Goal: Communication & Community: Answer question/provide support

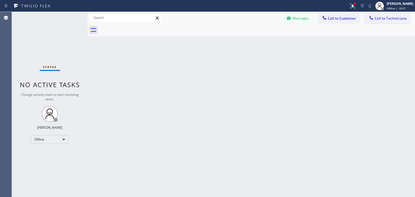
drag, startPoint x: 374, startPoint y: 25, endPoint x: 380, endPoint y: 21, distance: 6.7
click at [380, 21] on div "Messages Call to Customer Call to Technicians Outbound call Location Search loc…" at bounding box center [251, 24] width 327 height 24
click at [380, 21] on button "Call to Technicians" at bounding box center [387, 18] width 45 height 10
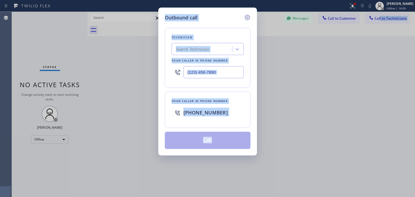
click at [247, 16] on icon at bounding box center [247, 17] width 6 height 6
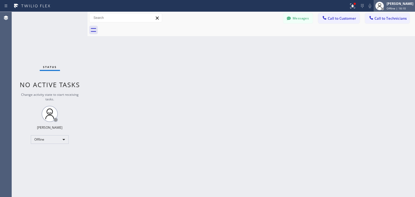
click at [391, 1] on div "Amir Asamov Offline | 18:10" at bounding box center [394, 6] width 41 height 12
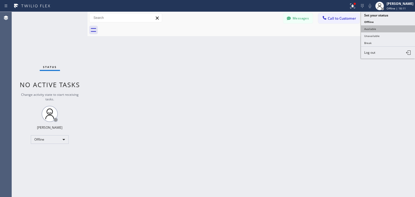
click at [384, 27] on button "Available" at bounding box center [388, 28] width 54 height 7
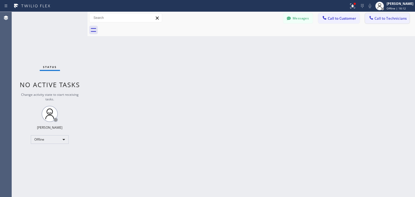
click at [393, 20] on span "Call to Technicians" at bounding box center [390, 18] width 32 height 5
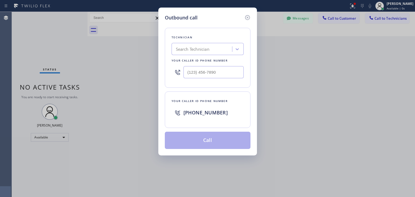
click at [210, 51] on div "Search Technician" at bounding box center [202, 49] width 59 height 9
type input "[PERSON_NAME]"
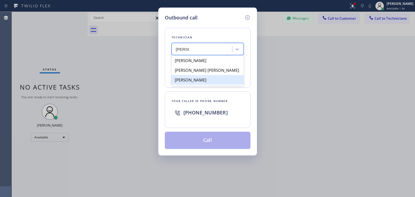
click at [210, 85] on div "Yahor Karaban Damien George Elliott George M Jack" at bounding box center [208, 70] width 72 height 31
click at [208, 81] on div "[PERSON_NAME]" at bounding box center [208, 80] width 72 height 10
type input "[PHONE_NUMBER]"
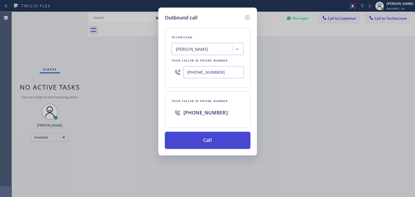
click at [211, 143] on button "Call" at bounding box center [208, 140] width 86 height 17
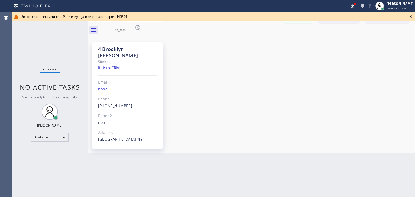
click at [413, 15] on icon at bounding box center [410, 16] width 6 height 6
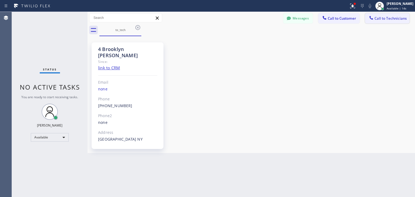
click at [387, 18] on span "Call to Technicians" at bounding box center [390, 18] width 32 height 5
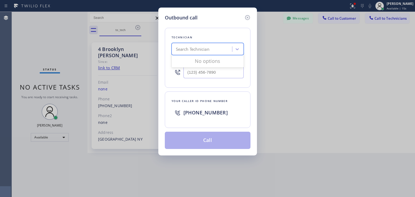
click at [195, 52] on div "Search Technician" at bounding box center [193, 49] width 34 height 6
type input "w"
type input "[PERSON_NAME]"
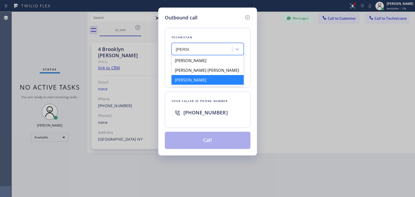
click at [195, 80] on div "[PERSON_NAME]" at bounding box center [208, 80] width 72 height 10
type input "[PHONE_NUMBER]"
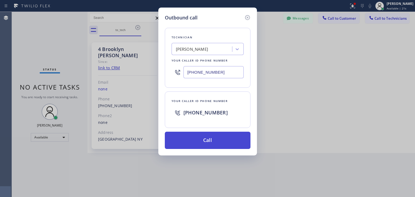
click at [207, 143] on button "Call" at bounding box center [208, 140] width 86 height 17
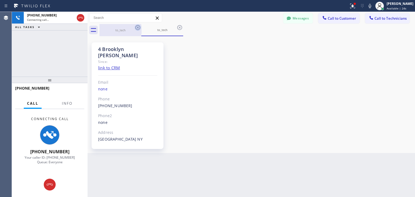
click at [135, 26] on icon at bounding box center [138, 27] width 6 height 6
click at [176, 26] on icon at bounding box center [179, 27] width 6 height 6
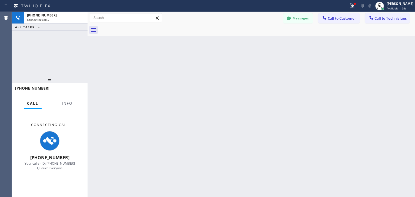
click at [135, 26] on div at bounding box center [257, 30] width 316 height 12
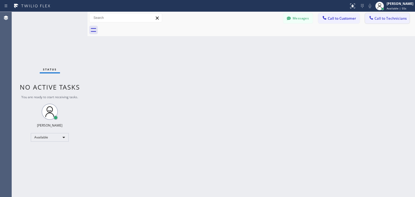
click at [403, 14] on button "Call to Technicians" at bounding box center [387, 18] width 45 height 10
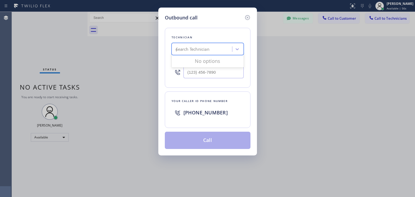
click at [217, 48] on div "Search Technician ge" at bounding box center [202, 49] width 59 height 9
type input "[PERSON_NAME]"
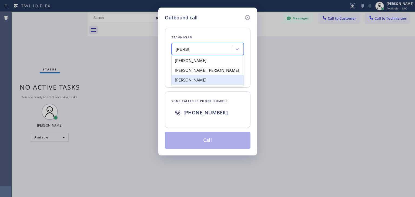
click at [209, 81] on div "[PERSON_NAME]" at bounding box center [208, 80] width 72 height 10
type input "[PHONE_NUMBER]"
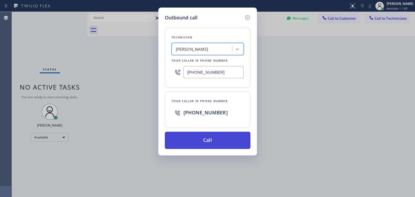
click at [214, 148] on button "Call" at bounding box center [208, 140] width 86 height 17
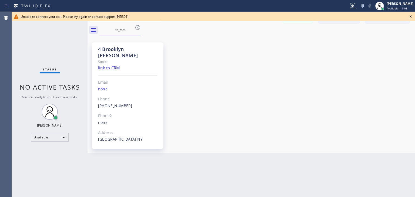
click at [413, 15] on icon at bounding box center [410, 16] width 6 height 6
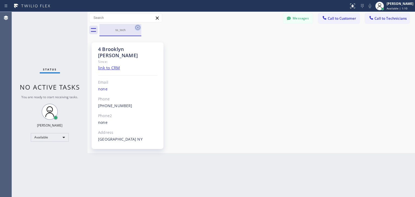
click at [136, 30] on icon at bounding box center [138, 27] width 6 height 6
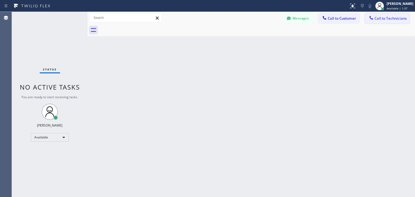
click at [371, 18] on icon at bounding box center [371, 17] width 5 height 5
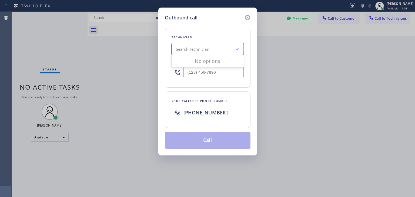
click at [193, 52] on div "Search Technician" at bounding box center [193, 49] width 34 height 6
type input "[PERSON_NAME]"
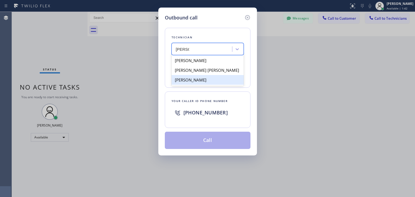
click at [220, 78] on div "[PERSON_NAME]" at bounding box center [208, 80] width 72 height 10
type input "[PHONE_NUMBER]"
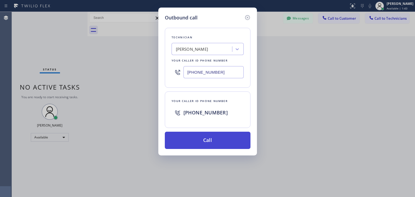
click at [222, 143] on button "Call" at bounding box center [208, 140] width 86 height 17
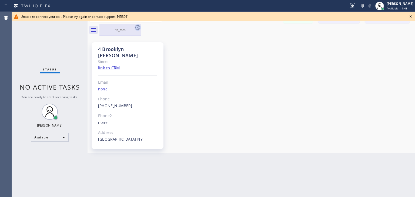
click at [138, 25] on icon at bounding box center [138, 27] width 6 height 6
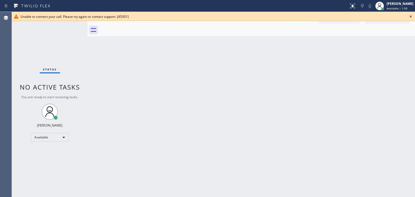
click at [410, 16] on icon at bounding box center [410, 16] width 6 height 6
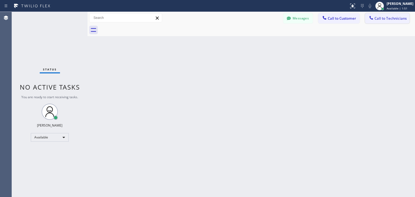
click at [395, 20] on span "Call to Technicians" at bounding box center [390, 18] width 32 height 5
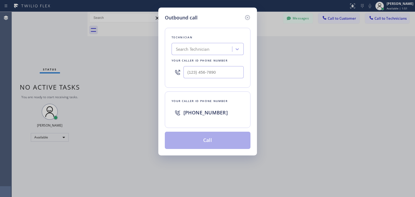
click at [209, 108] on div "[PHONE_NUMBER]" at bounding box center [213, 113] width 60 height 10
copy span "[PHONE_NUMBER]"
click at [227, 43] on div "Search Technician" at bounding box center [208, 49] width 72 height 12
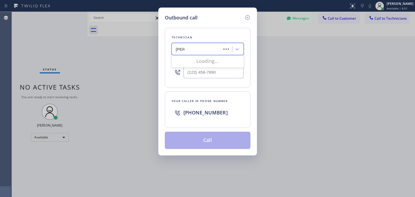
type input "[PERSON_NAME]"
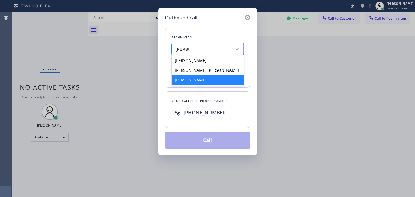
click at [216, 77] on div "[PERSON_NAME]" at bounding box center [208, 80] width 72 height 10
type input "[PHONE_NUMBER]"
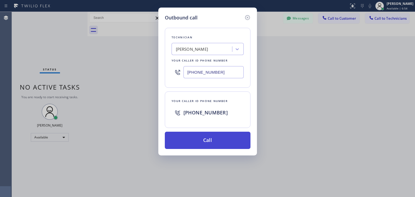
click at [206, 145] on button "Call" at bounding box center [208, 140] width 86 height 17
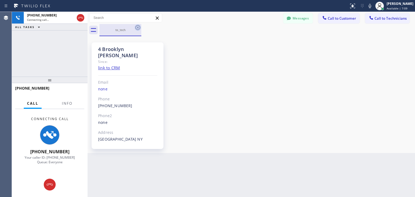
click at [136, 27] on icon at bounding box center [137, 27] width 5 height 5
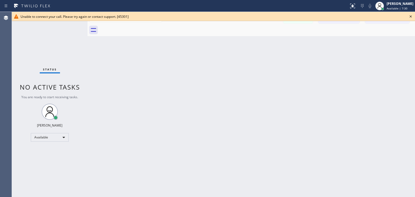
click at [410, 18] on icon at bounding box center [410, 16] width 6 height 6
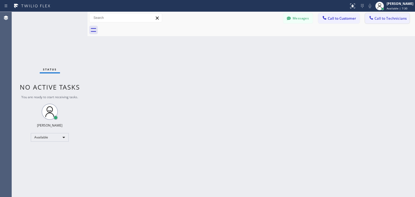
click at [389, 21] on span "Call to Technicians" at bounding box center [390, 18] width 32 height 5
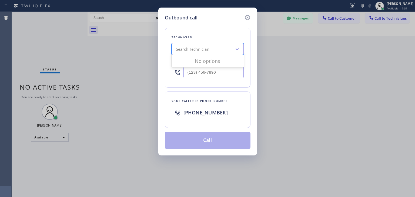
click at [212, 45] on div "Search Technician" at bounding box center [202, 49] width 59 height 9
type input "[PERSON_NAME]"
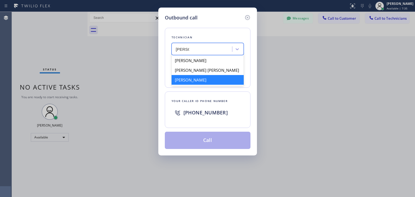
click at [213, 78] on div "[PERSON_NAME]" at bounding box center [208, 80] width 72 height 10
type input "[PHONE_NUMBER]"
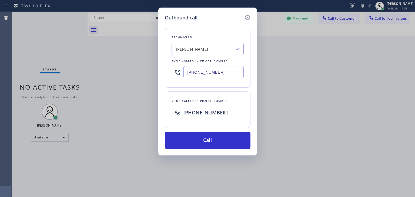
click at [204, 149] on div "Outbound call Technician George M Jack Your caller id phone number (917) 519-47…" at bounding box center [207, 82] width 99 height 148
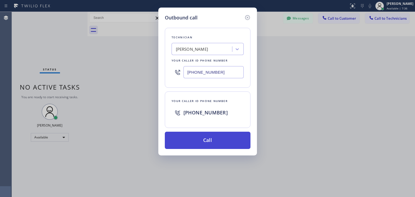
click at [210, 143] on button "Call" at bounding box center [208, 140] width 86 height 17
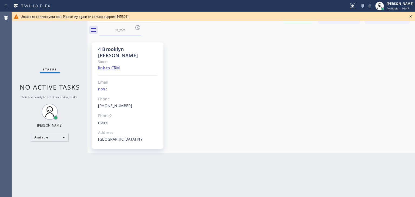
click at [411, 14] on icon at bounding box center [410, 16] width 6 height 6
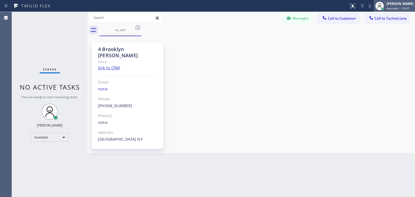
click at [403, 6] on div "[PERSON_NAME]" at bounding box center [400, 3] width 27 height 5
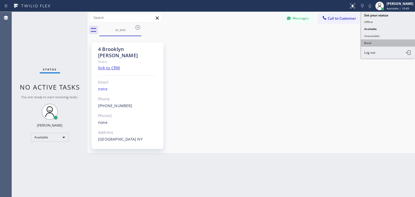
click at [397, 42] on button "Break" at bounding box center [388, 42] width 54 height 7
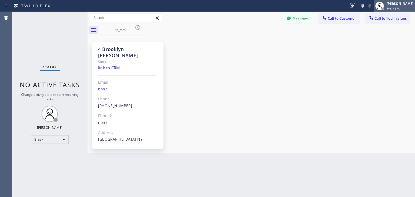
click at [406, 7] on div "Break | 0s" at bounding box center [400, 8] width 27 height 4
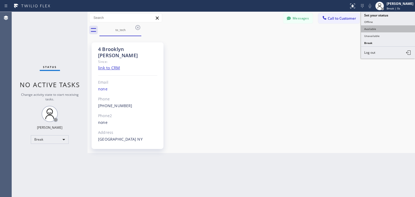
click at [401, 29] on button "Available" at bounding box center [388, 28] width 54 height 7
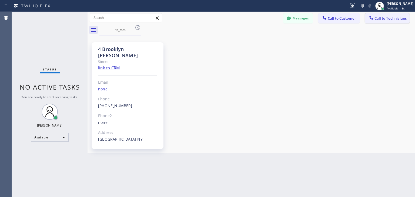
click at [382, 18] on span "Call to Technicians" at bounding box center [390, 18] width 32 height 5
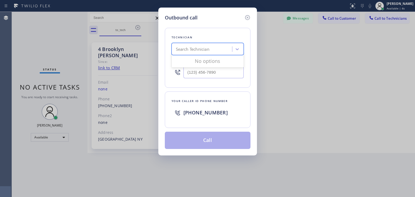
click at [218, 51] on div "Search Technician" at bounding box center [202, 49] width 59 height 9
type input "[PERSON_NAME]"
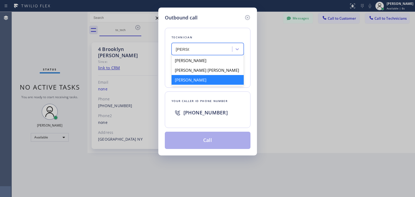
click at [225, 76] on div "[PERSON_NAME]" at bounding box center [208, 80] width 72 height 10
type input "[PHONE_NUMBER]"
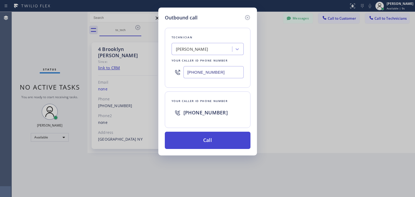
click at [210, 142] on button "Call" at bounding box center [208, 140] width 86 height 17
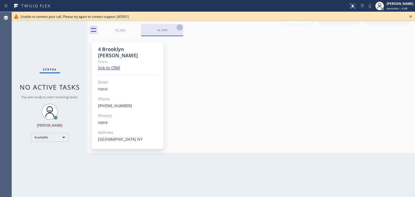
click at [182, 25] on icon at bounding box center [179, 27] width 6 height 6
drag, startPoint x: 142, startPoint y: 27, endPoint x: 138, endPoint y: 27, distance: 3.8
click at [138, 27] on div "to_tech" at bounding box center [257, 30] width 316 height 12
click at [138, 27] on icon at bounding box center [137, 27] width 5 height 5
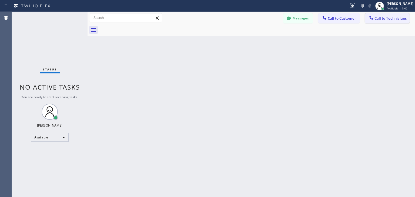
click at [393, 22] on button "Call to Technicians" at bounding box center [387, 18] width 45 height 10
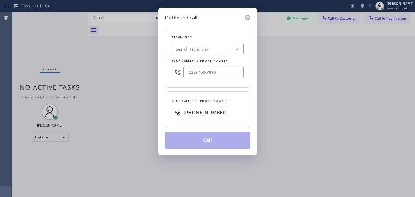
drag, startPoint x: 202, startPoint y: 57, endPoint x: 208, endPoint y: 53, distance: 7.0
click at [208, 53] on div "Technician Search Technician Your caller id phone number" at bounding box center [208, 58] width 86 height 60
click at [208, 53] on div "Search Technician" at bounding box center [202, 49] width 59 height 9
type input "п"
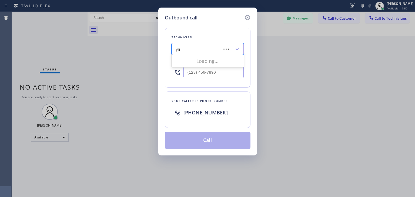
type input "у"
type input "[PERSON_NAME]"
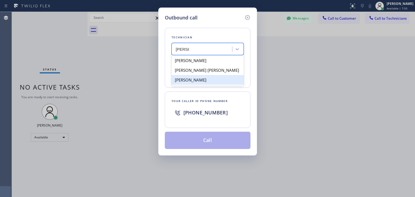
click at [202, 79] on div "[PERSON_NAME]" at bounding box center [208, 80] width 72 height 10
type input "[PHONE_NUMBER]"
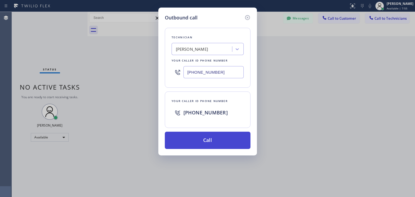
click at [203, 139] on button "Call" at bounding box center [208, 140] width 86 height 17
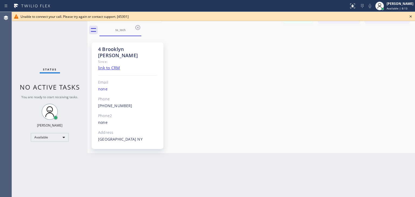
click at [409, 15] on icon at bounding box center [410, 16] width 6 height 6
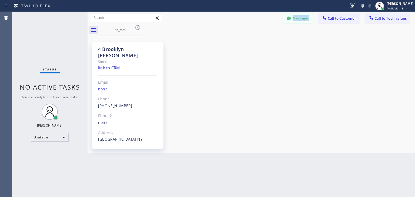
drag, startPoint x: 294, startPoint y: 24, endPoint x: 299, endPoint y: 19, distance: 7.5
click at [299, 19] on div "Messages Call to Customer Call to Technicians Outbound call Location Search loc…" at bounding box center [251, 18] width 327 height 12
click at [299, 19] on button "Messages" at bounding box center [298, 18] width 30 height 10
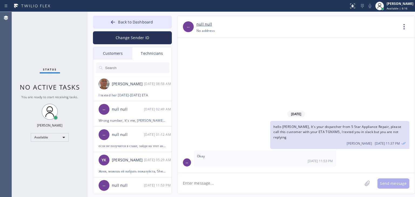
click at [137, 66] on input "text" at bounding box center [137, 67] width 65 height 11
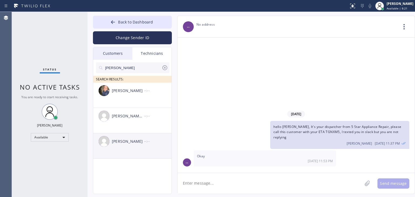
type input "[PERSON_NAME]"
click at [133, 143] on div "[PERSON_NAME]" at bounding box center [128, 142] width 32 height 6
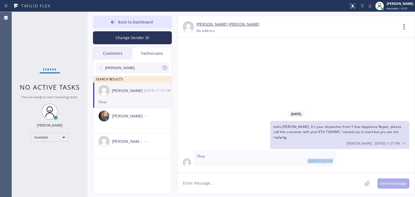
drag, startPoint x: 221, startPoint y: 169, endPoint x: 222, endPoint y: 180, distance: 11.6
click at [222, 180] on div "Damien George Elliott +19295309885 Choose phone number No address Contact Full …" at bounding box center [296, 105] width 238 height 179
click at [222, 180] on textarea at bounding box center [269, 183] width 185 height 21
click at [189, 183] on textarea "Hi george, pl" at bounding box center [274, 183] width 195 height 21
type textarea "Hi George, please call me"
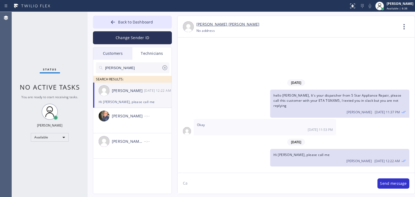
type textarea "C"
click at [140, 27] on button "Back to Dashboard" at bounding box center [132, 22] width 79 height 13
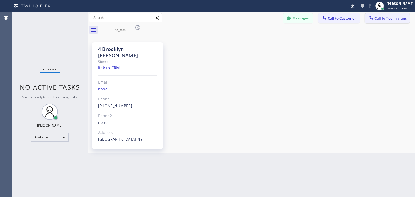
click at [387, 15] on button "Call to Technicians" at bounding box center [387, 18] width 45 height 10
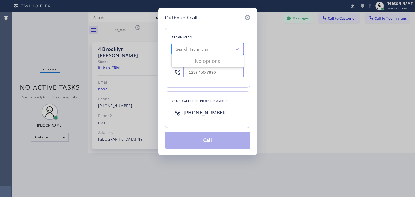
click at [194, 45] on div "Search Technician" at bounding box center [202, 49] width 59 height 9
type input "[PERSON_NAME]"
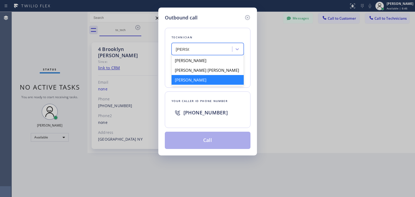
click at [214, 78] on div "[PERSON_NAME]" at bounding box center [208, 80] width 72 height 10
type input "[PHONE_NUMBER]"
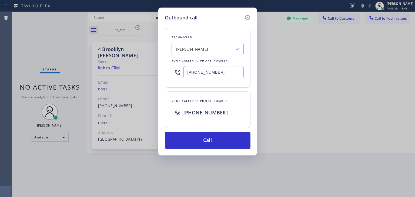
click at [226, 71] on input "[PHONE_NUMBER]" at bounding box center [213, 72] width 60 height 12
click at [249, 16] on icon at bounding box center [247, 17] width 6 height 6
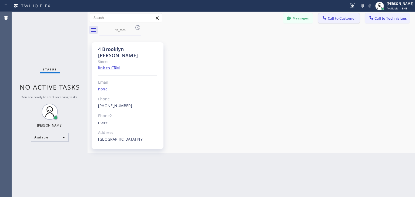
drag, startPoint x: 366, startPoint y: 22, endPoint x: 341, endPoint y: 19, distance: 25.1
click at [341, 19] on div "Messages Call to Customer Call to Technicians Outbound call Location Search loc…" at bounding box center [349, 17] width 132 height 9
click at [341, 19] on span "Call to Customer" at bounding box center [342, 18] width 28 height 5
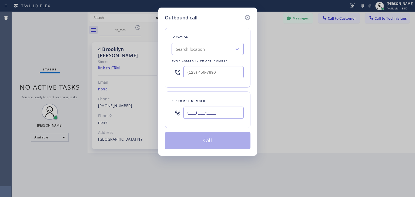
click at [203, 107] on input "(___) ___-____" at bounding box center [213, 113] width 60 height 12
paste input "917) 519-4728"
type input "[PHONE_NUMBER]"
click at [222, 46] on div "Search location" at bounding box center [202, 49] width 59 height 9
type input "5 star"
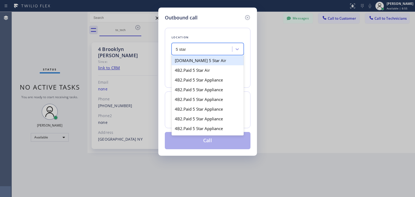
click at [219, 62] on div "4C.Email 5 Star Air" at bounding box center [208, 61] width 72 height 10
type input "(833) 246-4036"
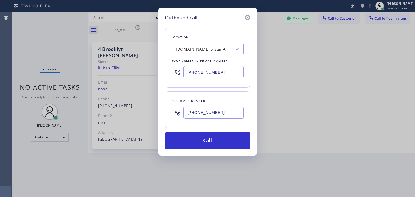
click at [216, 150] on div "Outbound call Location 4C.Email 5 Star Air Your caller id phone number (833) 24…" at bounding box center [207, 82] width 99 height 148
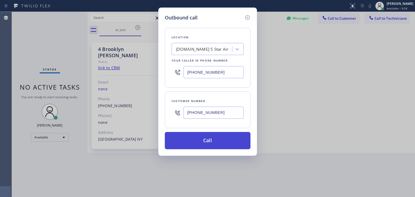
click at [225, 141] on button "Call" at bounding box center [208, 140] width 86 height 17
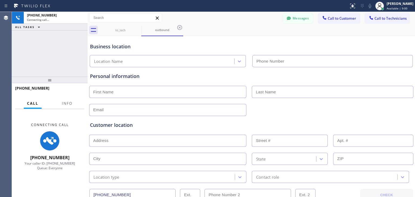
type input "(833) 246-4036"
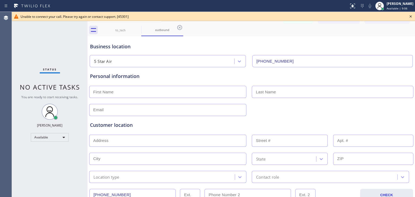
click at [413, 15] on icon at bounding box center [410, 16] width 6 height 6
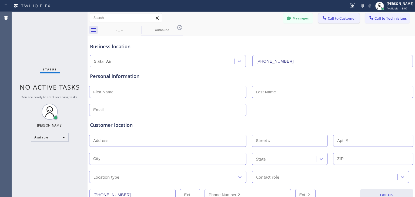
click at [329, 13] on button "Call to Customer" at bounding box center [338, 18] width 41 height 10
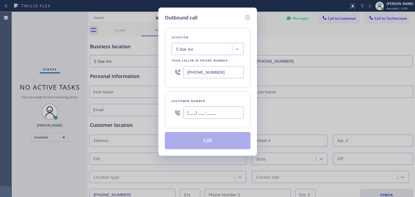
click at [206, 109] on input "(___) ___-____" at bounding box center [213, 113] width 60 height 12
paste input "917) 519-4728"
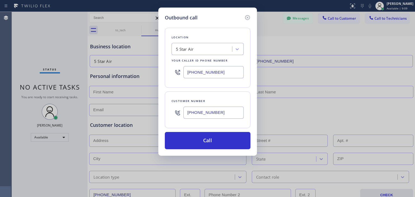
type input "[PHONE_NUMBER]"
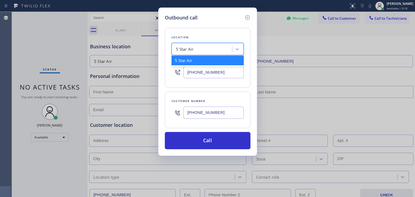
click at [213, 54] on div "5 Star Air" at bounding box center [208, 49] width 72 height 12
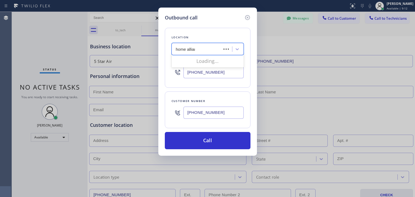
type input "home alliance"
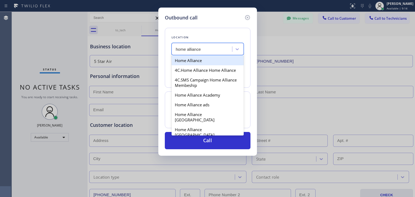
click at [210, 63] on div "Home Alliance" at bounding box center [208, 61] width 72 height 10
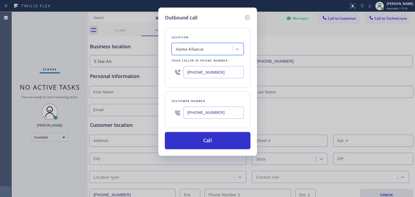
type input "(877) 777-0796"
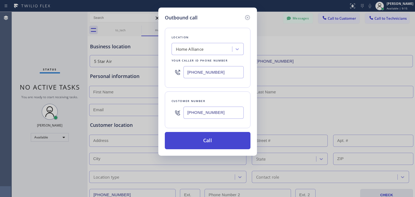
click at [201, 138] on button "Call" at bounding box center [208, 140] width 86 height 17
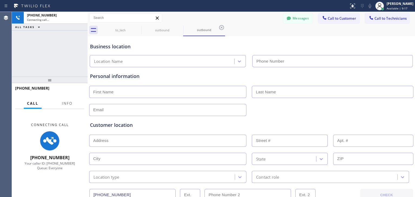
type input "(877) 777-0796"
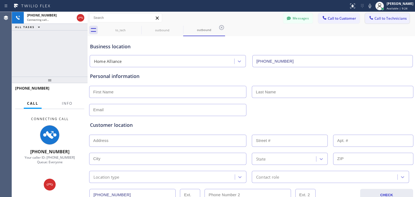
click at [370, 22] on button "Call to Technicians" at bounding box center [387, 18] width 45 height 10
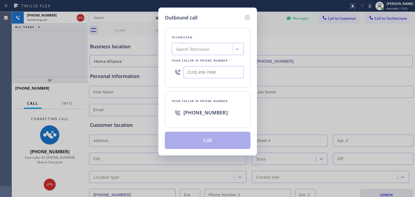
click at [197, 42] on div "Technician Search Technician Your caller id phone number" at bounding box center [208, 58] width 86 height 60
click at [196, 46] on div "Search Technician" at bounding box center [202, 49] width 59 height 9
type input "[PERSON_NAME]"
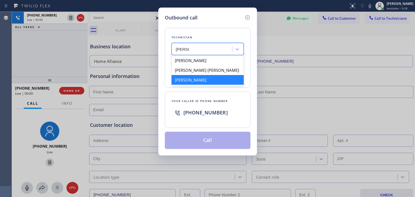
click at [224, 80] on div "[PERSON_NAME]" at bounding box center [208, 80] width 72 height 10
type input "[PHONE_NUMBER]"
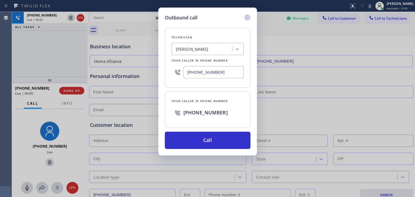
click at [247, 18] on icon at bounding box center [247, 17] width 5 height 5
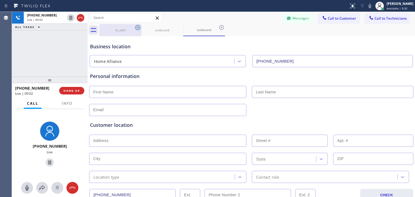
click at [138, 29] on icon at bounding box center [137, 27] width 5 height 5
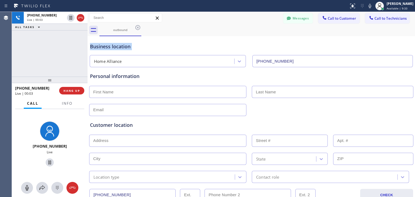
click at [138, 29] on icon at bounding box center [137, 27] width 5 height 5
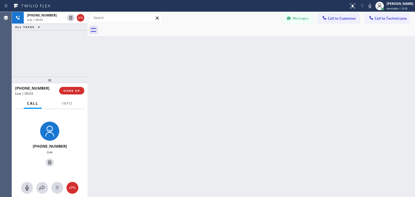
click at [138, 29] on div at bounding box center [257, 30] width 316 height 12
click at [286, 123] on div "Back to Dashboard Change Sender ID Customers Technicians DS Dave Sitkowski 09/2…" at bounding box center [251, 104] width 327 height 185
click at [323, 167] on div "Back to Dashboard Change Sender ID Customers Technicians DS Dave Sitkowski 09/2…" at bounding box center [251, 104] width 327 height 185
click at [265, 163] on div "Back to Dashboard Change Sender ID Customers Technicians DS Dave Sitkowski 09/2…" at bounding box center [251, 104] width 327 height 185
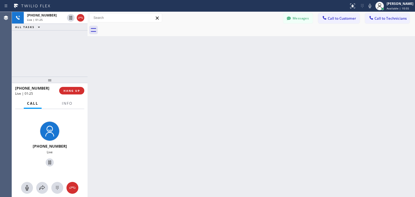
drag, startPoint x: 265, startPoint y: 163, endPoint x: 264, endPoint y: 207, distance: 43.2
click at [264, 197] on html "Status report No issues detected If you experience an issue, please download th…" at bounding box center [207, 98] width 415 height 197
click at [280, 129] on div "Back to Dashboard Change Sender ID Customers Technicians DS Dave Sitkowski 09/2…" at bounding box center [251, 104] width 327 height 185
click at [263, 138] on div "Back to Dashboard Change Sender ID Customers Technicians DS Dave Sitkowski 09/2…" at bounding box center [251, 104] width 327 height 185
click at [130, 168] on div "Back to Dashboard Change Sender ID Customers Technicians DS Dave Sitkowski 09/2…" at bounding box center [251, 104] width 327 height 185
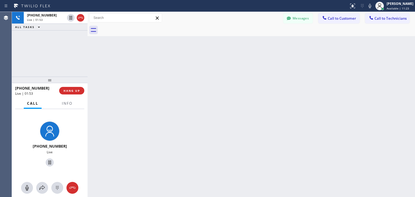
click at [130, 168] on div "Back to Dashboard Change Sender ID Customers Technicians DS Dave Sitkowski 09/2…" at bounding box center [251, 104] width 327 height 185
click at [88, 162] on div at bounding box center [88, 104] width 0 height 185
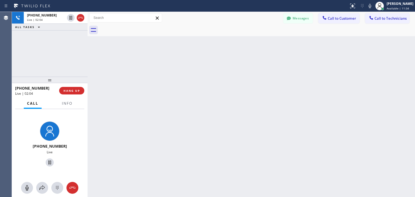
click at [88, 162] on div at bounding box center [88, 104] width 0 height 185
click at [88, 161] on div at bounding box center [88, 104] width 0 height 185
click at [90, 161] on div at bounding box center [90, 104] width 0 height 185
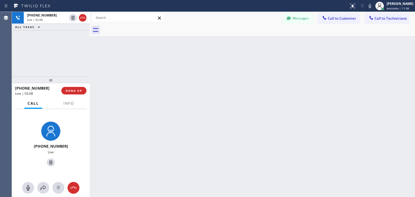
click at [90, 161] on div at bounding box center [90, 104] width 0 height 185
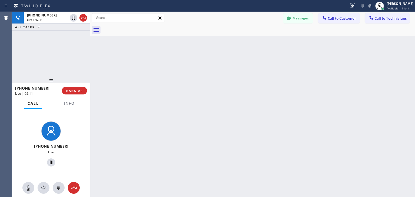
click at [90, 161] on div at bounding box center [90, 104] width 0 height 185
click at [69, 107] on button "Info" at bounding box center [69, 103] width 17 height 11
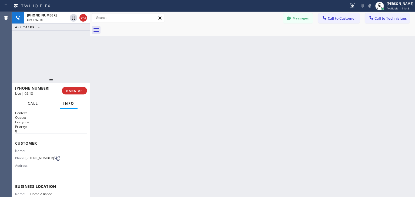
click at [31, 104] on span "Call" at bounding box center [33, 103] width 10 height 5
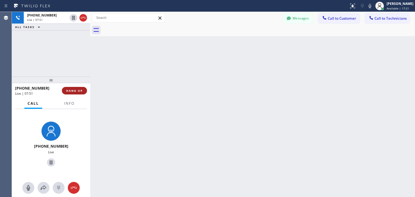
click at [79, 90] on span "HANG UP" at bounding box center [74, 91] width 16 height 4
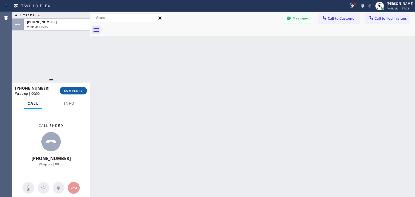
click at [79, 90] on span "COMPLETE" at bounding box center [73, 91] width 19 height 4
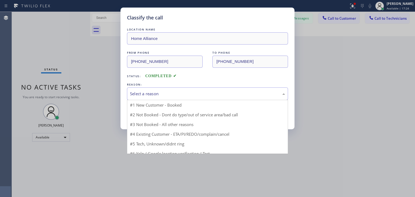
click at [260, 92] on div "Select a reason" at bounding box center [207, 94] width 155 height 6
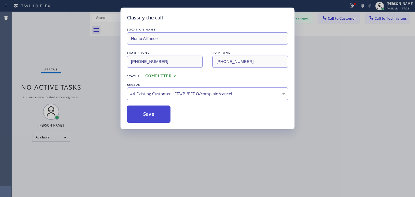
drag, startPoint x: 244, startPoint y: 129, endPoint x: 159, endPoint y: 112, distance: 86.3
click at [159, 112] on button "Save" at bounding box center [148, 114] width 43 height 17
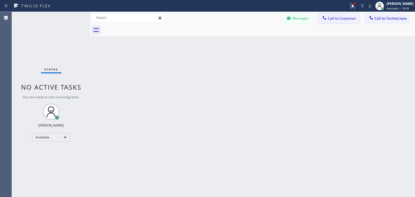
click at [343, 16] on span "Call to Customer" at bounding box center [342, 18] width 28 height 5
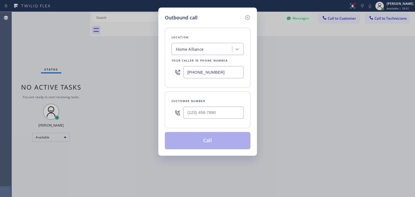
click at [228, 120] on div at bounding box center [213, 113] width 60 height 18
paste input "718) 210-6351"
click at [230, 117] on input "(718) 210-6351" at bounding box center [213, 113] width 60 height 12
type input "(718) 210-6351"
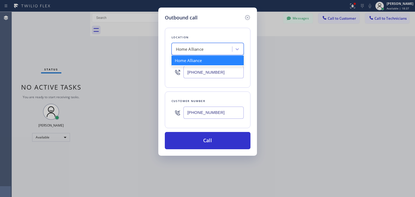
paste input "SubzeroCare.online (New York, Google Ads)"
type input "SubzeroCare.online (New York, Google Ads)"
click at [219, 52] on div "Home Alliance SubzeroCare.online (New York, Google Ads)" at bounding box center [202, 49] width 59 height 9
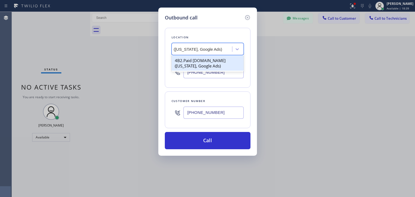
click at [215, 63] on div "4B2.Paid SubzeroCare.online (New York, Google Ads)" at bounding box center [208, 63] width 72 height 15
type input "(315) 973-1147"
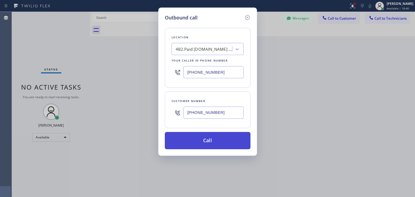
click at [212, 138] on button "Call" at bounding box center [208, 140] width 86 height 17
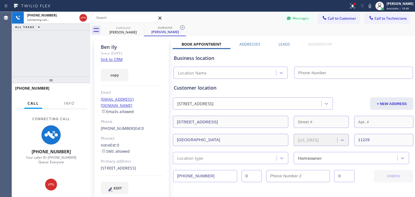
type input "(315) 973-1147"
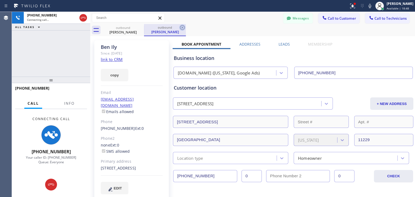
click at [184, 29] on icon at bounding box center [182, 27] width 5 height 5
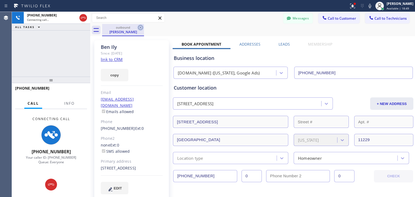
click at [139, 28] on icon at bounding box center [140, 27] width 6 height 6
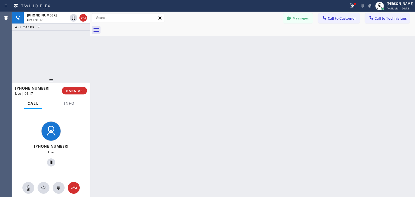
click at [277, 136] on div "Back to Dashboard Change Sender ID Customers Technicians DS Dave Sitkowski 09/2…" at bounding box center [252, 104] width 325 height 185
click at [80, 90] on span "HANG UP" at bounding box center [74, 91] width 16 height 4
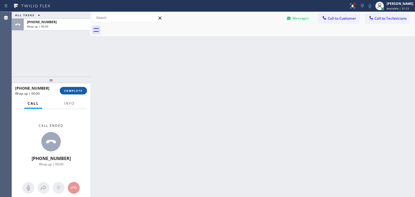
click at [80, 90] on span "COMPLETE" at bounding box center [73, 91] width 19 height 4
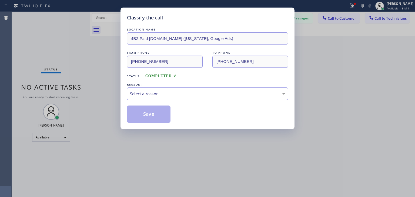
click at [392, 15] on div "Classify the call LOCATION NAME 4B2.Paid SubzeroCare.online (New York, Google A…" at bounding box center [207, 98] width 415 height 197
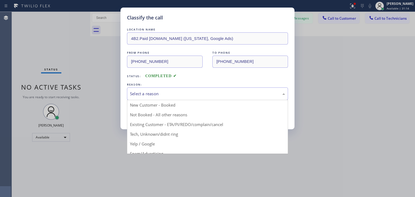
click at [257, 92] on div "Select a reason" at bounding box center [207, 94] width 155 height 6
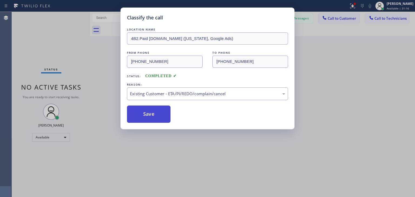
click at [160, 119] on button "Save" at bounding box center [148, 114] width 43 height 17
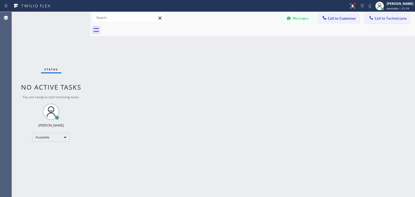
click at [369, 18] on icon at bounding box center [371, 17] width 5 height 5
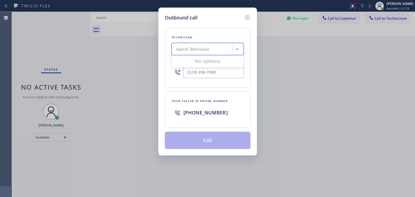
click at [207, 50] on div "Search Technician" at bounding box center [193, 49] width 34 height 6
type input "magomed"
click at [210, 60] on div "Magomed Radzhabov" at bounding box center [208, 61] width 72 height 10
type input "(619) 664-2929"
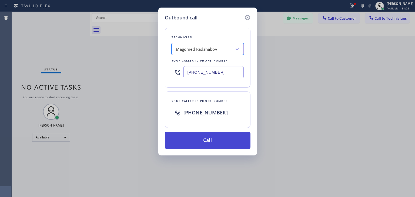
click at [205, 138] on button "Call" at bounding box center [208, 140] width 86 height 17
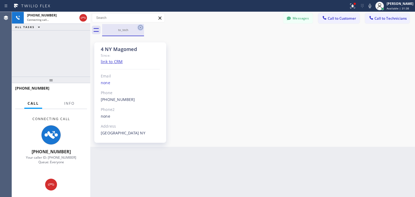
click at [138, 29] on icon at bounding box center [140, 27] width 6 height 6
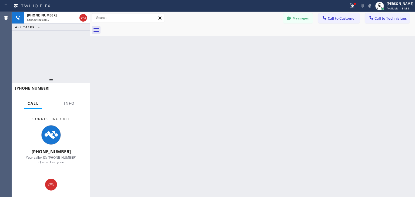
click at [138, 29] on div at bounding box center [258, 30] width 313 height 12
click at [176, 132] on div "Back to Dashboard Change Sender ID Customers Technicians DS Dave Sitkowski 09/2…" at bounding box center [252, 104] width 325 height 185
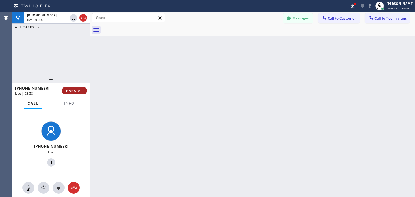
click at [78, 94] on button "HANG UP" at bounding box center [74, 91] width 25 height 8
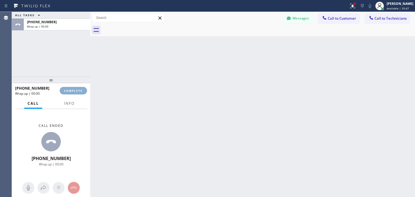
click at [66, 89] on button "COMPLETE" at bounding box center [73, 91] width 27 height 8
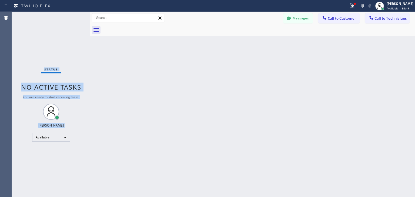
click at [66, 89] on span "No active tasks" at bounding box center [51, 87] width 60 height 9
drag, startPoint x: 66, startPoint y: 89, endPoint x: 313, endPoint y: 175, distance: 262.1
click at [313, 175] on div "Status No active tasks You are ready to start receiving tasks. Amir Asamov Avai…" at bounding box center [213, 104] width 403 height 185
click at [383, 19] on span "Call to Technicians" at bounding box center [390, 18] width 32 height 5
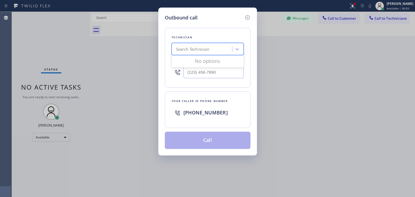
click at [196, 53] on div "Search Technician" at bounding box center [202, 49] width 59 height 9
type input "[PERSON_NAME]"
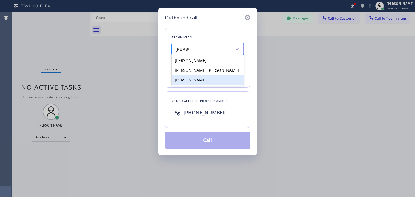
click at [207, 76] on div "[PERSON_NAME]" at bounding box center [208, 80] width 72 height 10
type input "[PHONE_NUMBER]"
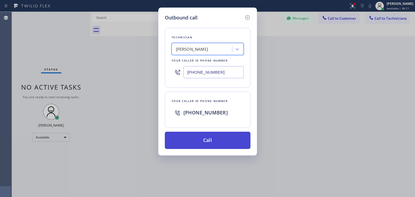
click at [222, 134] on button "Call" at bounding box center [208, 140] width 86 height 17
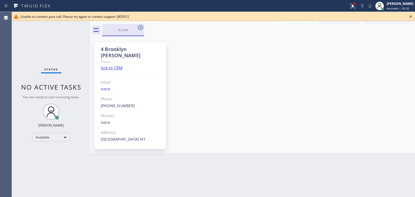
click at [140, 27] on icon at bounding box center [140, 27] width 6 height 6
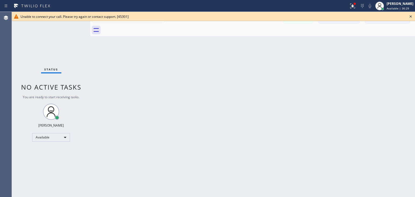
click at [411, 13] on icon at bounding box center [410, 16] width 6 height 6
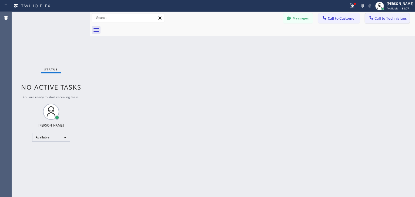
click at [392, 19] on span "Call to Technicians" at bounding box center [390, 18] width 32 height 5
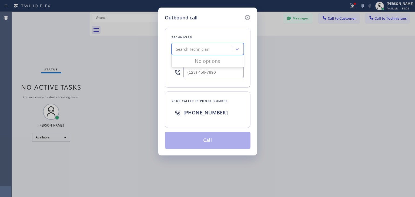
click at [217, 48] on div "Search Technician" at bounding box center [202, 49] width 59 height 9
click at [250, 15] on div "Outbound call Technician Search Technician Your caller id phone number Your cal…" at bounding box center [207, 82] width 99 height 148
click at [250, 15] on icon at bounding box center [247, 17] width 6 height 6
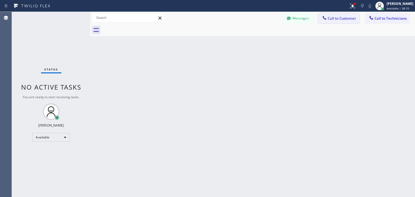
click at [340, 16] on span "Call to Customer" at bounding box center [342, 18] width 28 height 5
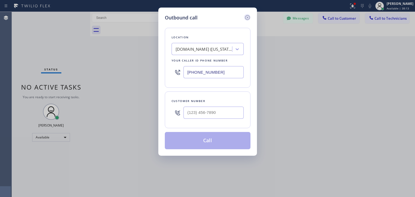
click at [250, 16] on icon at bounding box center [247, 17] width 6 height 6
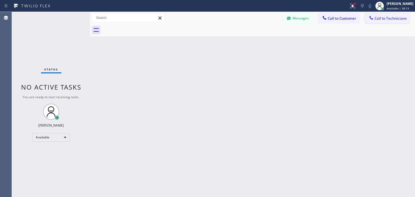
click at [384, 21] on button "Call to Technicians" at bounding box center [387, 18] width 45 height 10
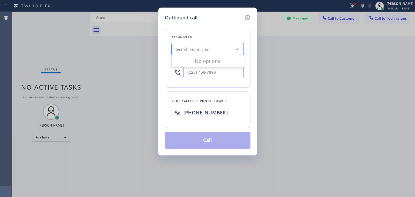
click at [204, 53] on div "Search Technician" at bounding box center [202, 49] width 59 height 9
type input "[PERSON_NAME]"
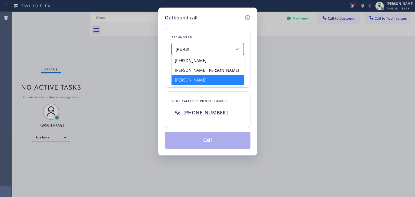
click at [212, 77] on div "[PERSON_NAME]" at bounding box center [208, 80] width 72 height 10
type input "[PHONE_NUMBER]"
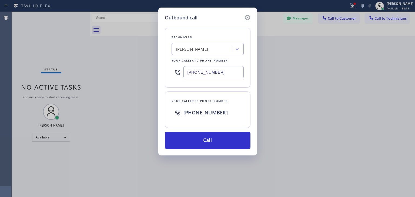
click at [215, 75] on input "[PHONE_NUMBER]" at bounding box center [213, 72] width 60 height 12
click at [249, 16] on icon at bounding box center [247, 17] width 5 height 5
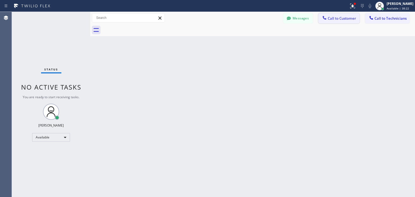
click at [334, 19] on span "Call to Customer" at bounding box center [342, 18] width 28 height 5
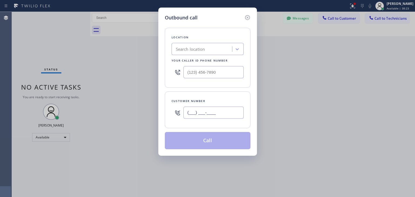
click at [211, 112] on input "(___) ___-____" at bounding box center [213, 113] width 60 height 12
paste input "917) 519-4728"
type input "[PHONE_NUMBER]"
click at [216, 51] on div "Search location" at bounding box center [202, 49] width 59 height 9
type input "home alliance"
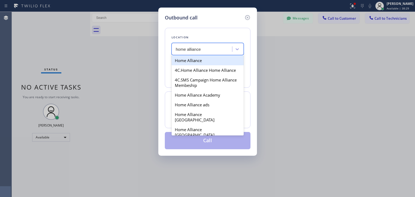
click at [212, 59] on div "Home Alliance" at bounding box center [208, 61] width 72 height 10
type input "(877) 777-0796"
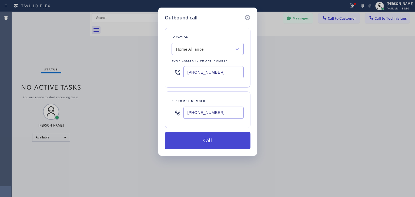
click at [210, 138] on button "Call" at bounding box center [208, 140] width 86 height 17
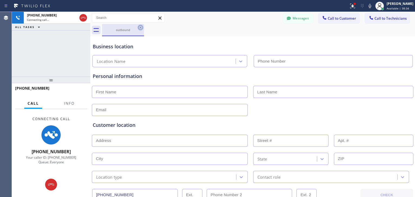
click at [141, 27] on icon at bounding box center [140, 27] width 6 height 6
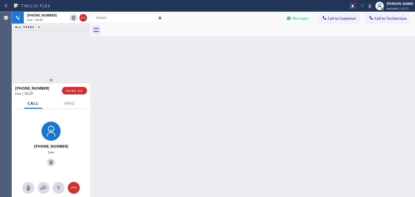
click at [91, 67] on div "+19175194728 Live | 02:28 ALL TASKS ALL TASKS ACTIVE TASKS TASKS IN WRAP UP +19…" at bounding box center [213, 104] width 403 height 185
click at [90, 67] on div at bounding box center [90, 104] width 0 height 185
click at [77, 92] on span "HANG UP" at bounding box center [74, 91] width 16 height 4
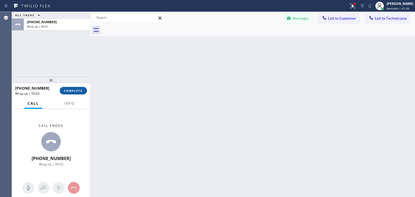
click at [77, 91] on span "COMPLETE" at bounding box center [73, 91] width 19 height 4
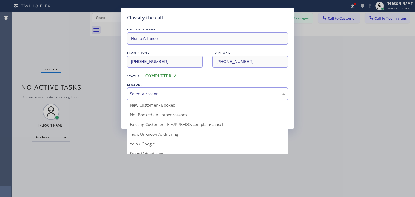
click at [277, 96] on div "Select a reason" at bounding box center [207, 94] width 155 height 6
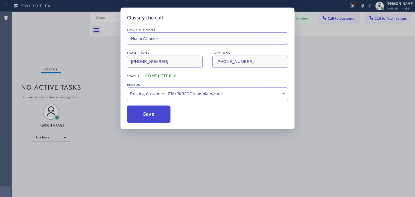
click at [157, 111] on button "Save" at bounding box center [148, 114] width 43 height 17
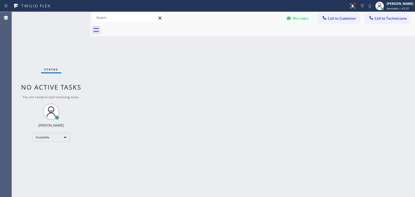
click at [411, 15] on div "Messages Call to Customer Call to Technicians Outbound call Location Home Allia…" at bounding box center [349, 17] width 132 height 9
click at [404, 17] on span "Call to Technicians" at bounding box center [390, 18] width 32 height 5
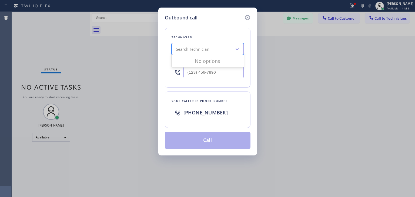
click at [193, 47] on div "Search Technician" at bounding box center [193, 49] width 34 height 6
type input "dan"
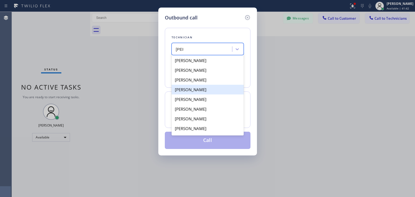
click at [217, 91] on div "[PERSON_NAME]" at bounding box center [208, 90] width 72 height 10
type input "(415) 505-0900"
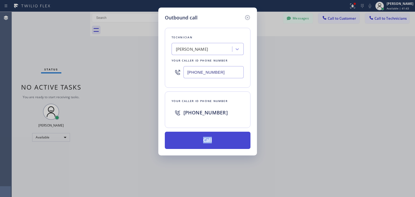
drag, startPoint x: 218, startPoint y: 130, endPoint x: 218, endPoint y: 148, distance: 18.1
click at [218, 148] on div "Technician Dmitriy Astrakhantsev Your caller id phone number (415) 505-0900 You…" at bounding box center [208, 85] width 86 height 128
click at [218, 148] on button "Call" at bounding box center [208, 140] width 86 height 17
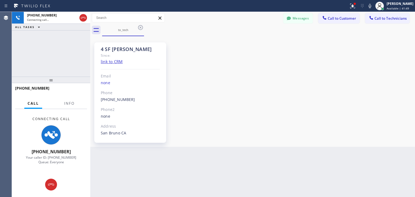
scroll to position [6779, 0]
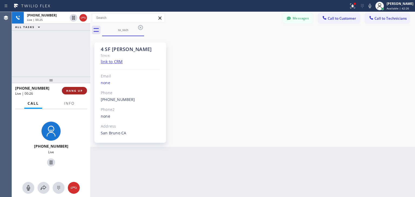
click at [72, 90] on span "HANG UP" at bounding box center [74, 91] width 16 height 4
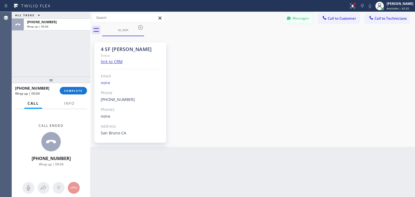
click at [302, 15] on button "Messages" at bounding box center [298, 18] width 30 height 10
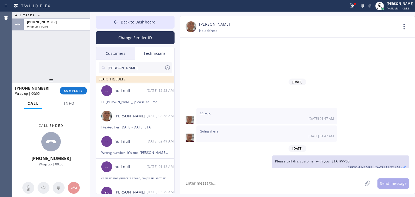
click at [202, 176] on textarea at bounding box center [271, 183] width 182 height 21
paste textarea "AQT5NM"
paste textarea "MILPCP"
click at [270, 184] on textarea "Hi, please update them both about parts ETA, AQT5NM, MILPCP" at bounding box center [276, 183] width 192 height 21
click at [310, 185] on textarea "Hi, please update them both about parts ETA: AQT5NM, MILPCP" at bounding box center [276, 183] width 192 height 21
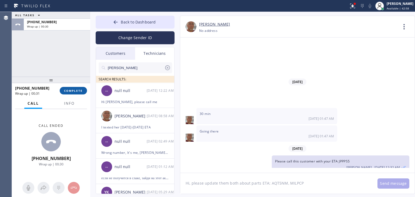
type textarea "Hi, please update them both about parts ETA: AQT5NM, MILPCP"
click at [78, 91] on span "COMPLETE" at bounding box center [73, 91] width 19 height 4
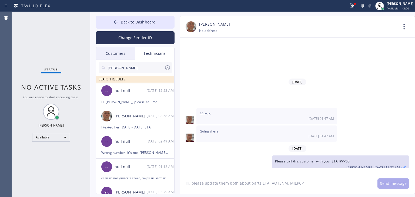
click at [357, 183] on textarea "Hi, please update them both about parts ETA: AQT5NM, MILPCP" at bounding box center [276, 183] width 192 height 21
click at [140, 119] on div "Dmitriy Astrakhantsev 09/23 08:58 AM" at bounding box center [135, 116] width 79 height 16
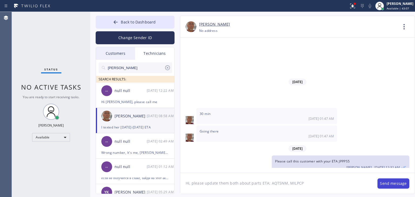
click at [390, 183] on button "Send message" at bounding box center [393, 184] width 32 height 10
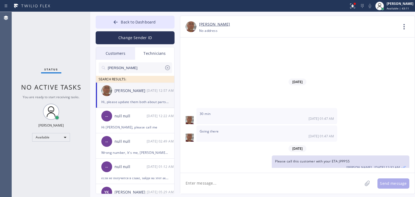
scroll to position [6810, 0]
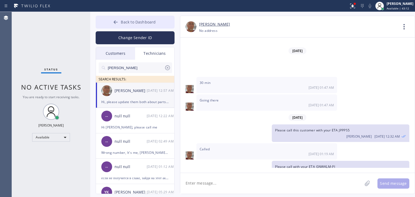
click at [142, 18] on button "Back to Dashboard" at bounding box center [135, 22] width 79 height 13
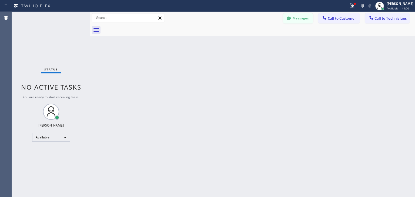
click at [300, 16] on button "Messages" at bounding box center [298, 18] width 30 height 10
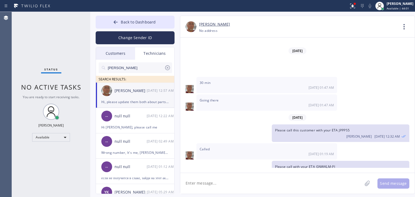
click at [123, 60] on div "george SEARCH RESULTS:" at bounding box center [135, 71] width 79 height 23
click at [125, 57] on div "Customers" at bounding box center [115, 53] width 39 height 12
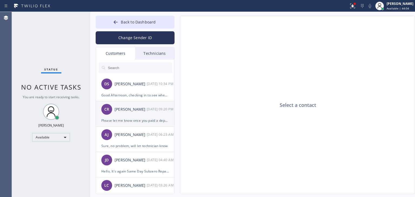
click at [153, 116] on div "CR Charity Reyes 09/23 09:20 PM" at bounding box center [135, 109] width 79 height 16
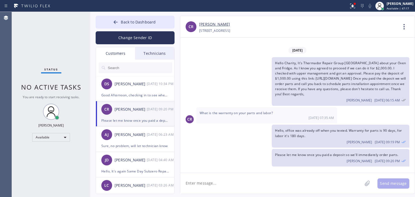
click at [218, 179] on textarea at bounding box center [271, 183] width 182 height 21
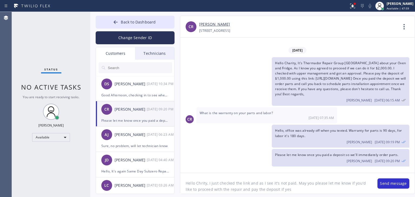
type textarea "Hello Chrity, I just checked the link and as I see it's not paid. May you pleas…"
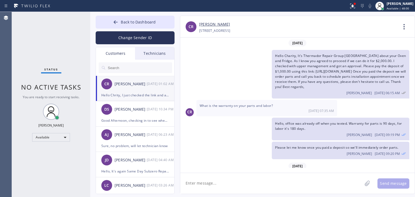
scroll to position [33, 0]
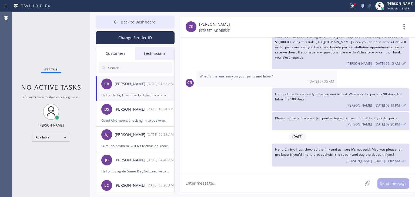
click at [160, 25] on button "Back to Dashboard" at bounding box center [135, 22] width 79 height 13
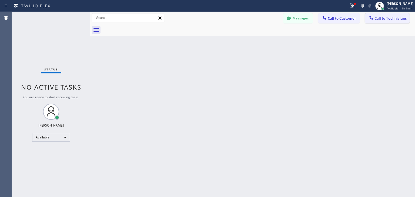
click at [398, 14] on button "Call to Technicians" at bounding box center [387, 18] width 45 height 10
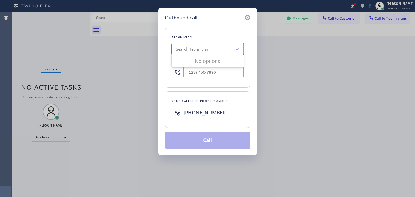
click at [232, 51] on div "Search Technician" at bounding box center [202, 49] width 59 height 9
type input "gregory"
click at [224, 63] on div "[PERSON_NAME] Eranosyan" at bounding box center [208, 61] width 72 height 10
type input "(818) 512-7430"
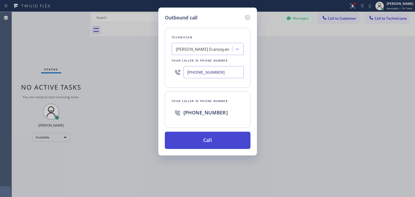
click at [213, 140] on button "Call" at bounding box center [208, 140] width 86 height 17
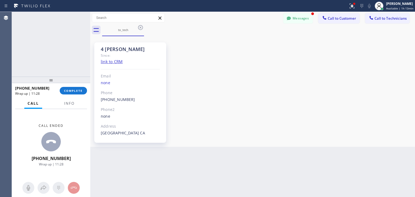
scroll to position [55, 0]
click at [291, 16] on icon at bounding box center [288, 18] width 5 height 5
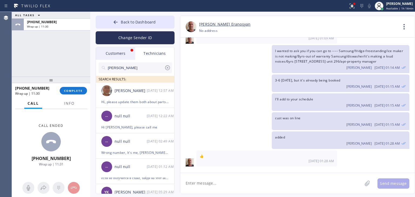
click at [120, 55] on div "Customers" at bounding box center [115, 53] width 39 height 12
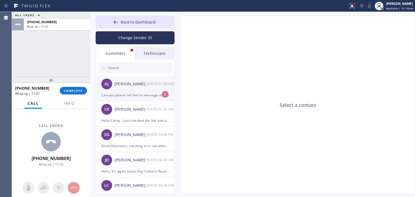
click at [141, 85] on div "[PERSON_NAME]" at bounding box center [131, 84] width 32 height 6
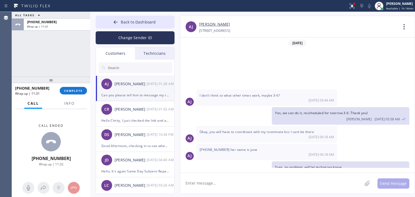
scroll to position [63, 0]
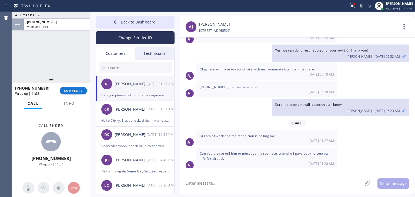
click at [259, 177] on textarea at bounding box center [271, 183] width 182 height 21
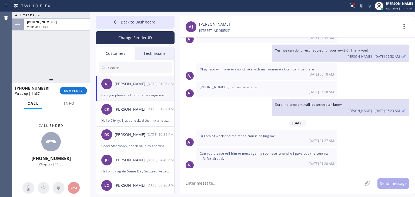
click at [259, 177] on textarea at bounding box center [271, 183] width 182 height 21
click at [253, 182] on textarea at bounding box center [271, 183] width 182 height 21
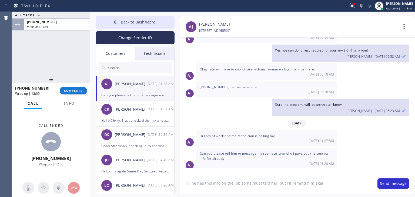
type textarea "Hi, he has this info on the job so he must text her, but I'll remind him again"
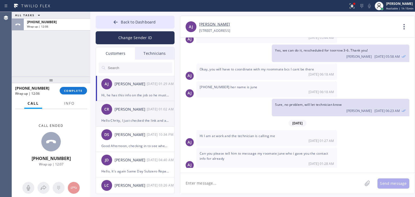
scroll to position [81, 0]
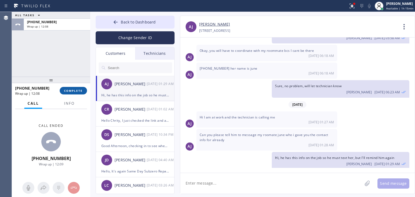
click at [72, 87] on button "COMPLETE" at bounding box center [73, 91] width 27 height 8
click at [160, 19] on button "Back to Dashboard" at bounding box center [135, 22] width 79 height 13
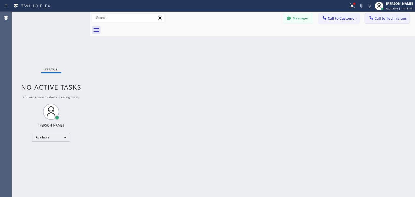
drag, startPoint x: 388, startPoint y: 24, endPoint x: 391, endPoint y: 19, distance: 6.3
click at [391, 19] on div "Messages Call to Customer Call to Technicians Outbound call Location Home Allia…" at bounding box center [252, 24] width 325 height 24
click at [391, 19] on span "Call to Technicians" at bounding box center [390, 18] width 32 height 5
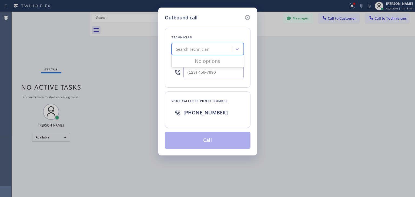
click at [209, 47] on div "Search Technician" at bounding box center [193, 49] width 34 height 6
type input "alex"
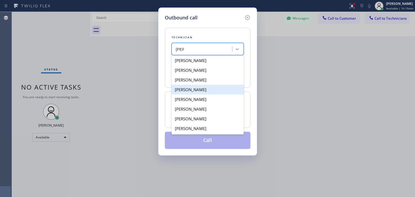
drag, startPoint x: 204, startPoint y: 59, endPoint x: 224, endPoint y: 91, distance: 37.8
click at [224, 91] on div "Alex Pikht Aleksandr Geykhman Alexander Lala Alexey Pavlovsky Alexander Ravelo …" at bounding box center [208, 95] width 72 height 80
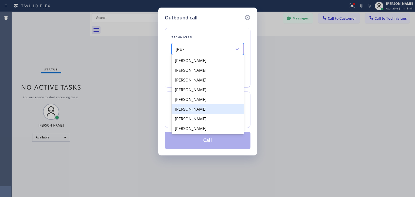
click at [219, 111] on div "Aleksei Galimov" at bounding box center [208, 109] width 72 height 10
type input "(725) 287-4257"
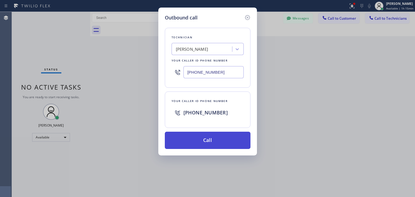
click at [220, 140] on button "Call" at bounding box center [208, 140] width 86 height 17
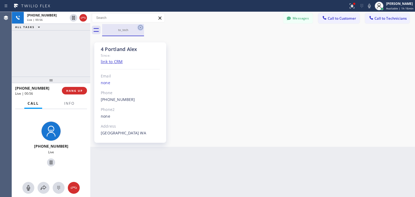
click at [139, 27] on icon at bounding box center [140, 27] width 5 height 5
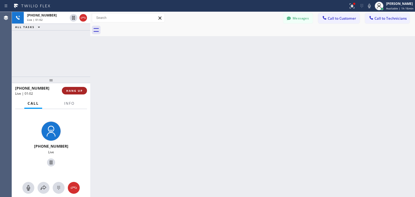
click at [74, 92] on span "HANG UP" at bounding box center [74, 91] width 16 height 4
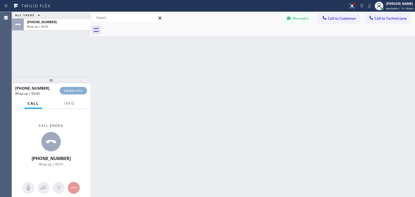
click at [77, 93] on button "COMPLETE" at bounding box center [73, 91] width 27 height 8
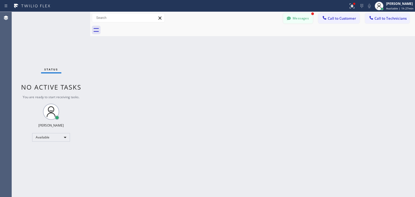
click at [304, 18] on button "Messages" at bounding box center [298, 18] width 30 height 10
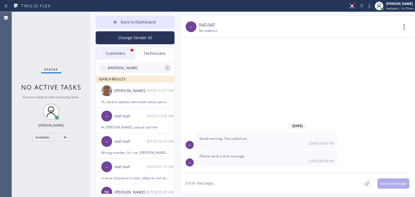
click at [112, 55] on div "Customers" at bounding box center [115, 53] width 39 height 12
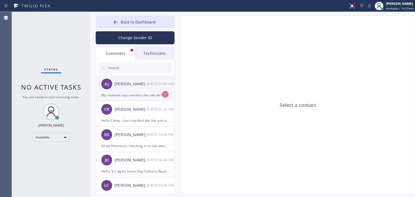
click at [150, 89] on div "AJ Aryele Jackson 09/24 01:32 AM" at bounding box center [135, 84] width 79 height 16
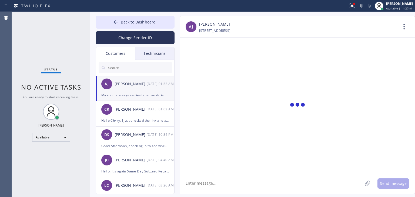
scroll to position [99, 0]
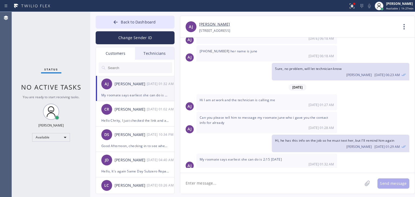
click at [256, 179] on textarea at bounding box center [271, 183] width 182 height 21
click at [216, 28] on div "915 16th Ave Seattle, 98122 WA" at bounding box center [214, 31] width 31 height 6
click at [216, 27] on link "[PERSON_NAME]" at bounding box center [214, 24] width 31 height 6
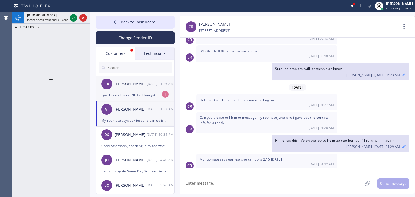
click at [133, 89] on div "CR Charity Reyes 09/24 01:46 AM" at bounding box center [135, 84] width 79 height 16
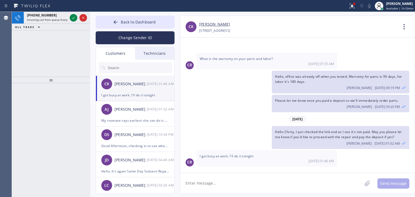
scroll to position [50, 0]
click at [251, 183] on textarea at bounding box center [271, 183] width 182 height 21
click at [146, 18] on button "Back to Dashboard" at bounding box center [135, 22] width 79 height 13
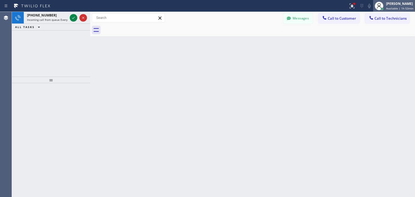
click at [397, 4] on div "[PERSON_NAME]" at bounding box center [399, 3] width 27 height 5
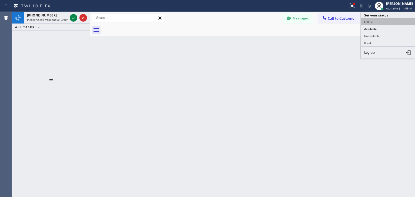
click at [391, 23] on button "Offline" at bounding box center [388, 21] width 54 height 7
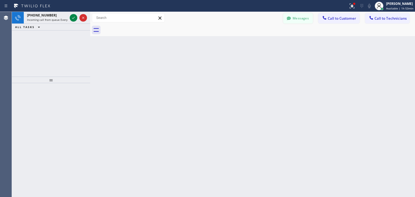
click at [304, 23] on button "Messages" at bounding box center [298, 18] width 30 height 10
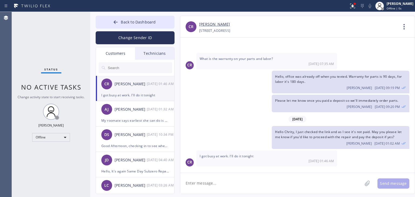
click at [261, 175] on textarea at bounding box center [271, 183] width 182 height 21
type textarea "Sure, just text here once you paid"
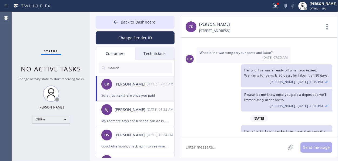
scroll to position [90, 0]
